Goal: Information Seeking & Learning: Learn about a topic

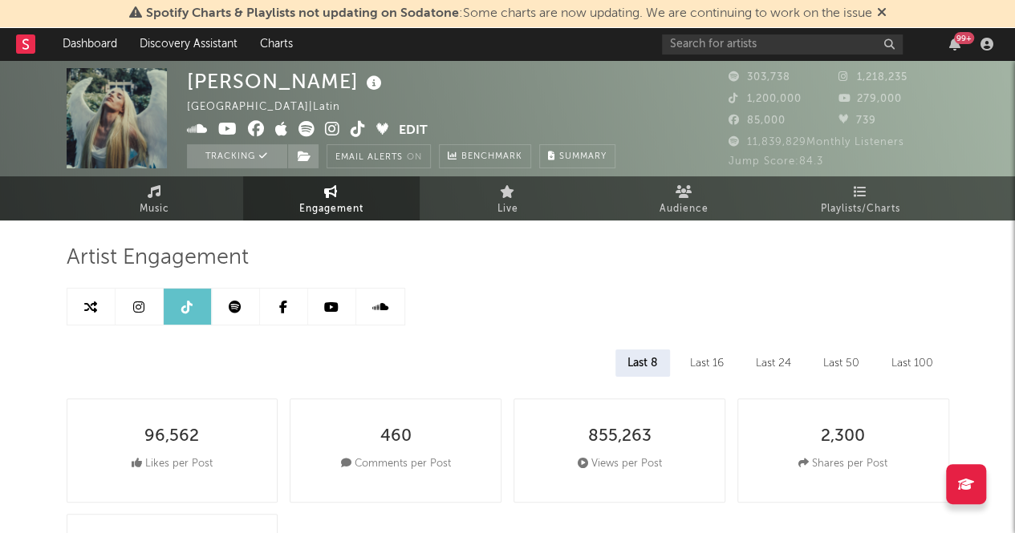
select select "6m"
click at [635, 180] on link "Audience" at bounding box center [684, 198] width 176 height 44
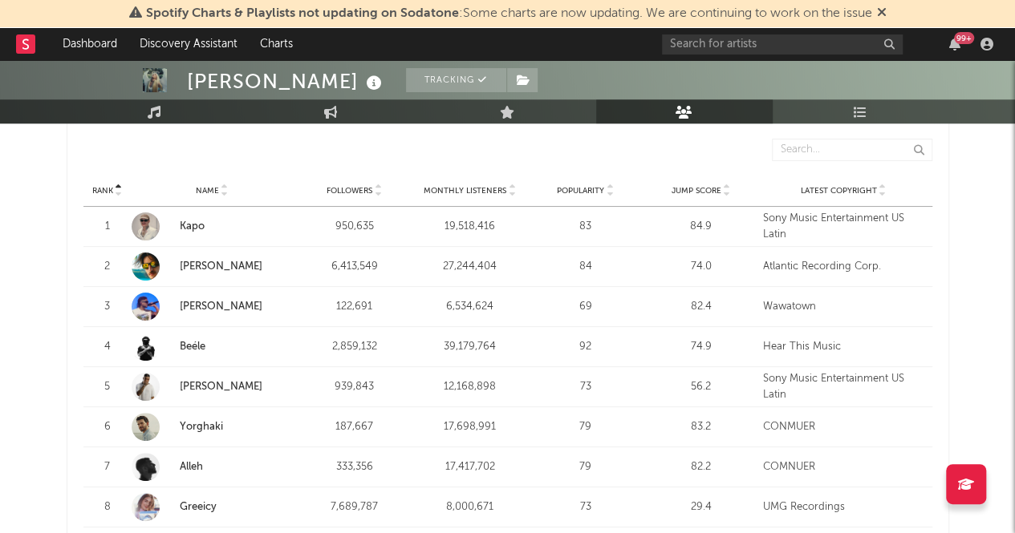
scroll to position [608, 0]
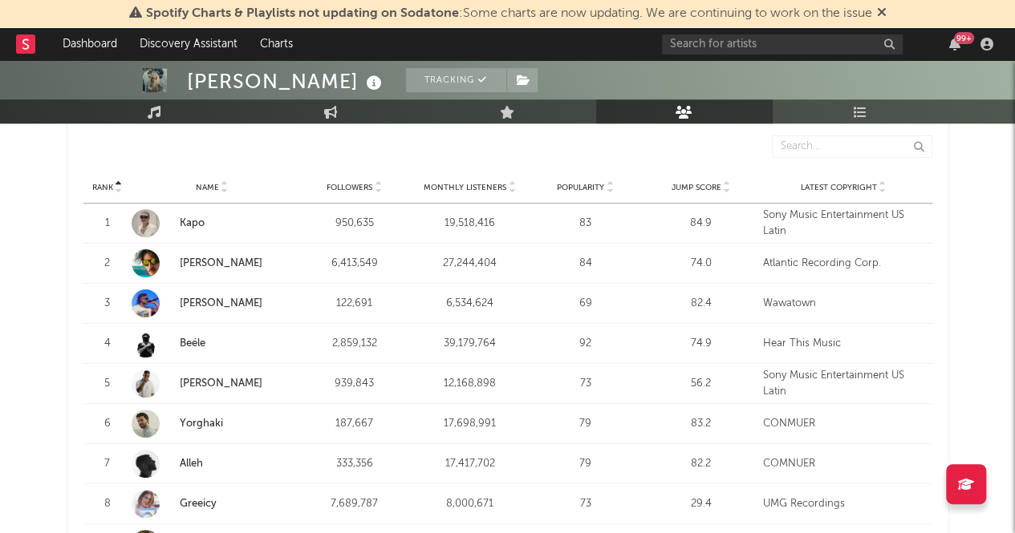
click at [192, 259] on link "[PERSON_NAME]" at bounding box center [221, 263] width 83 height 10
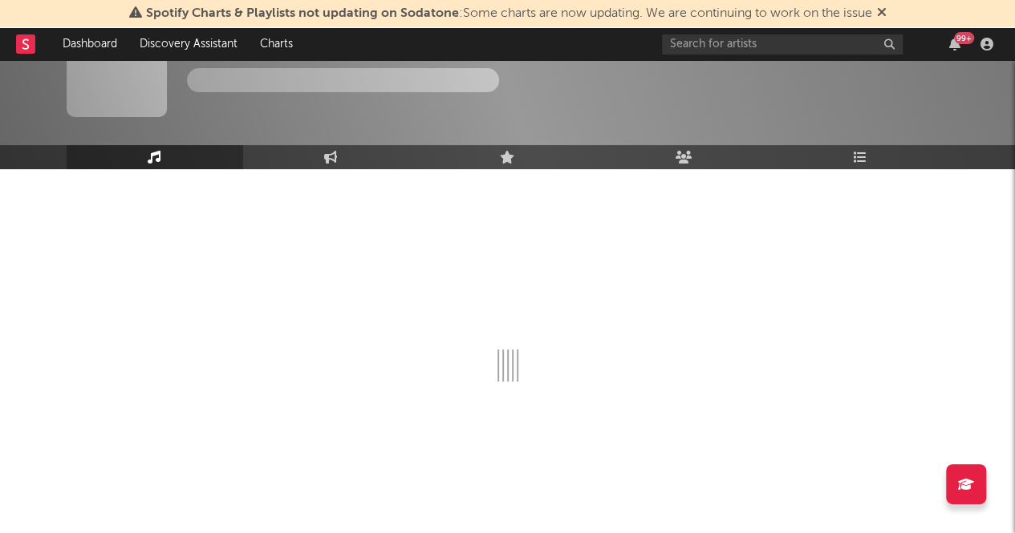
scroll to position [608, 0]
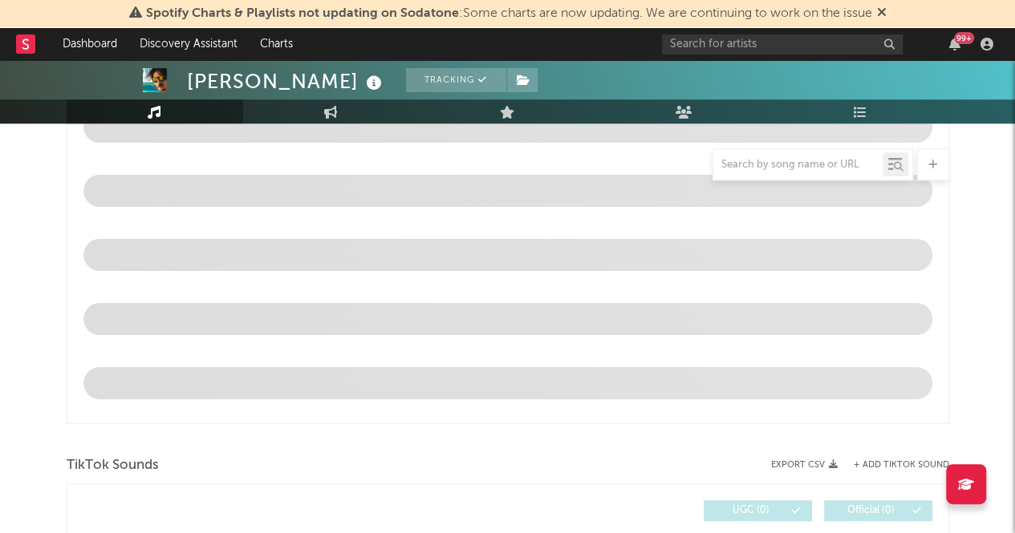
select select "6m"
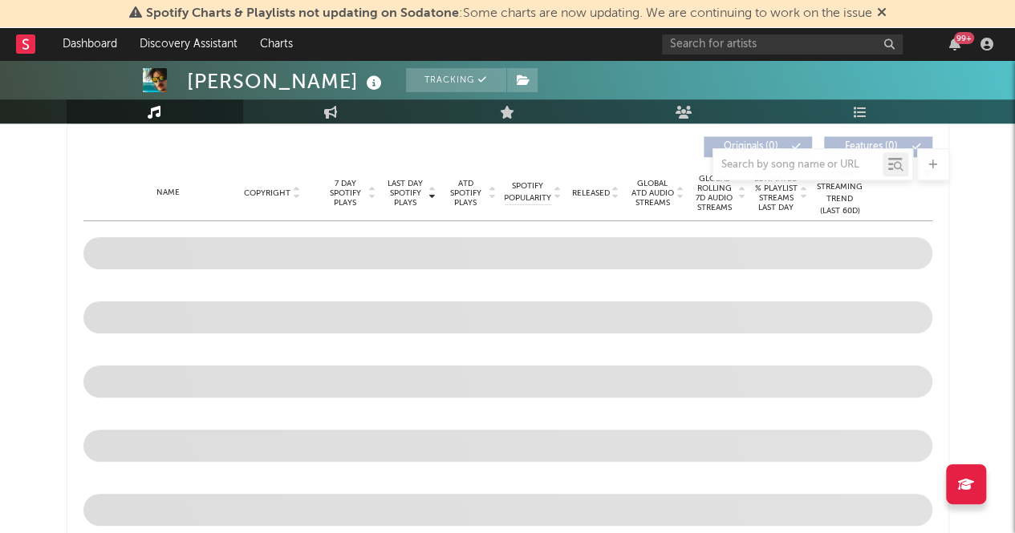
select select "6m"
